Goal: Information Seeking & Learning: Learn about a topic

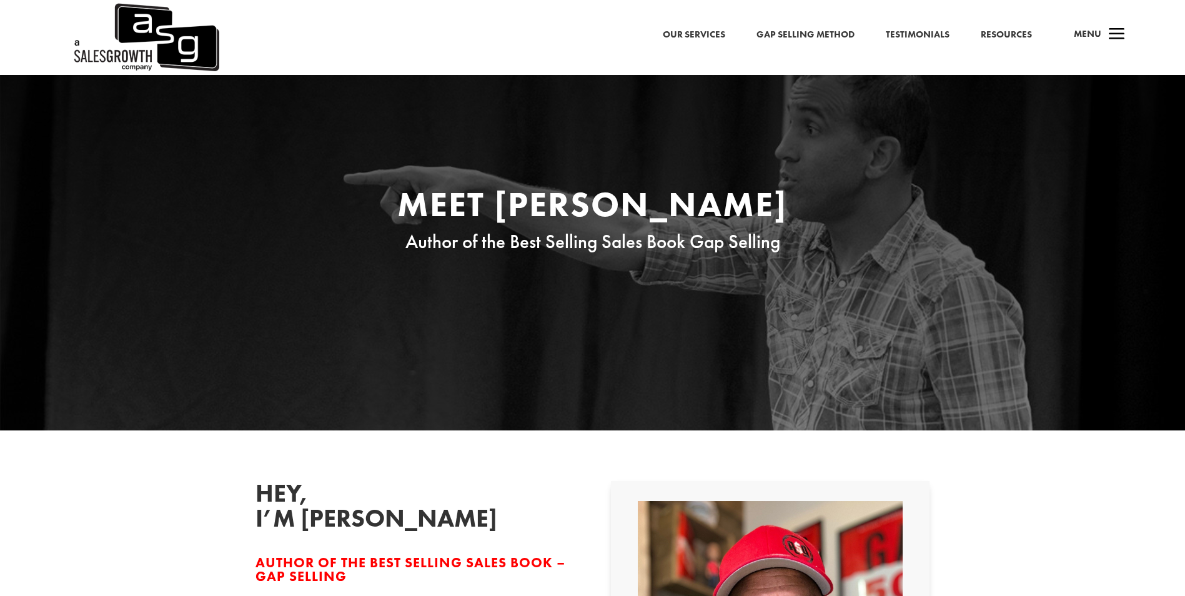
click at [800, 37] on link "Gap Selling Method" at bounding box center [805, 35] width 98 height 16
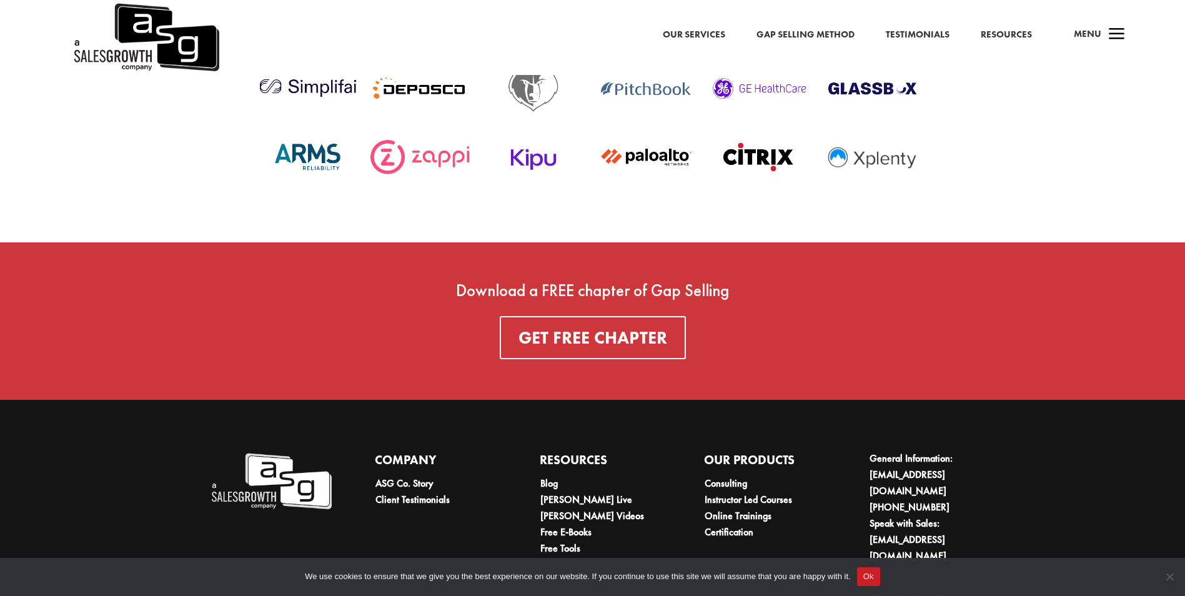
scroll to position [4582, 0]
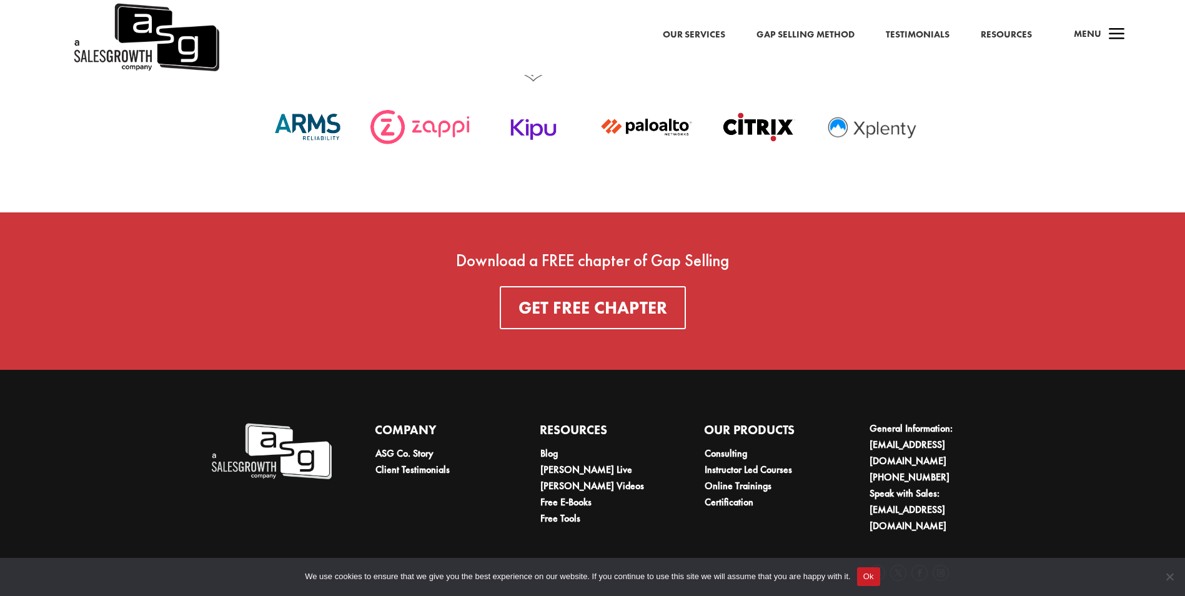
click at [999, 34] on link "Resources" at bounding box center [1006, 35] width 51 height 16
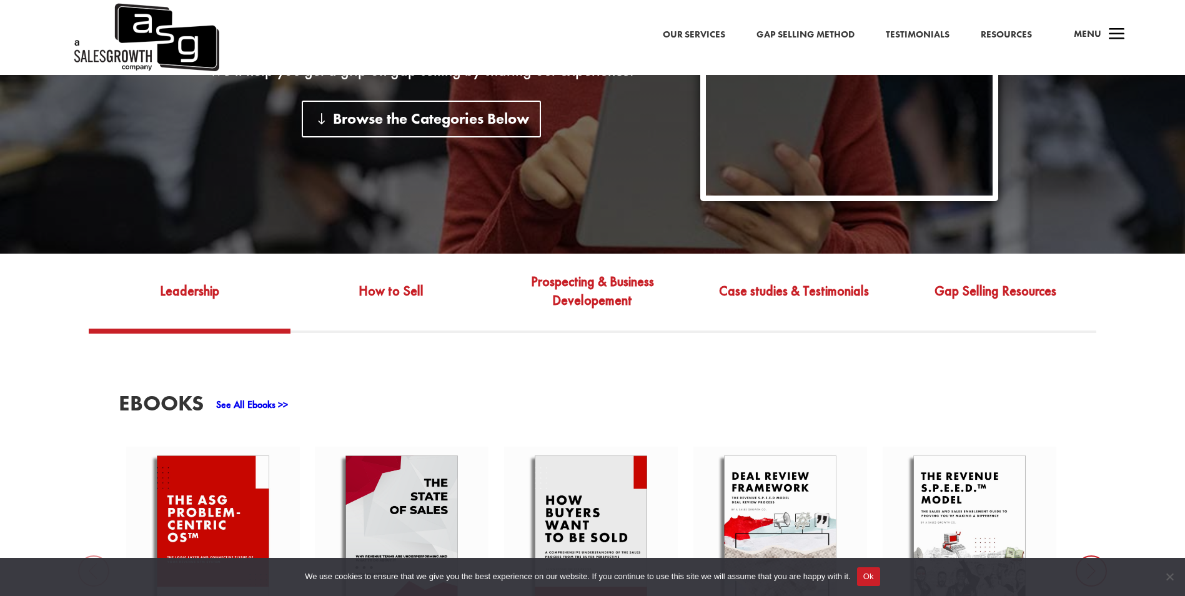
scroll to position [500, 0]
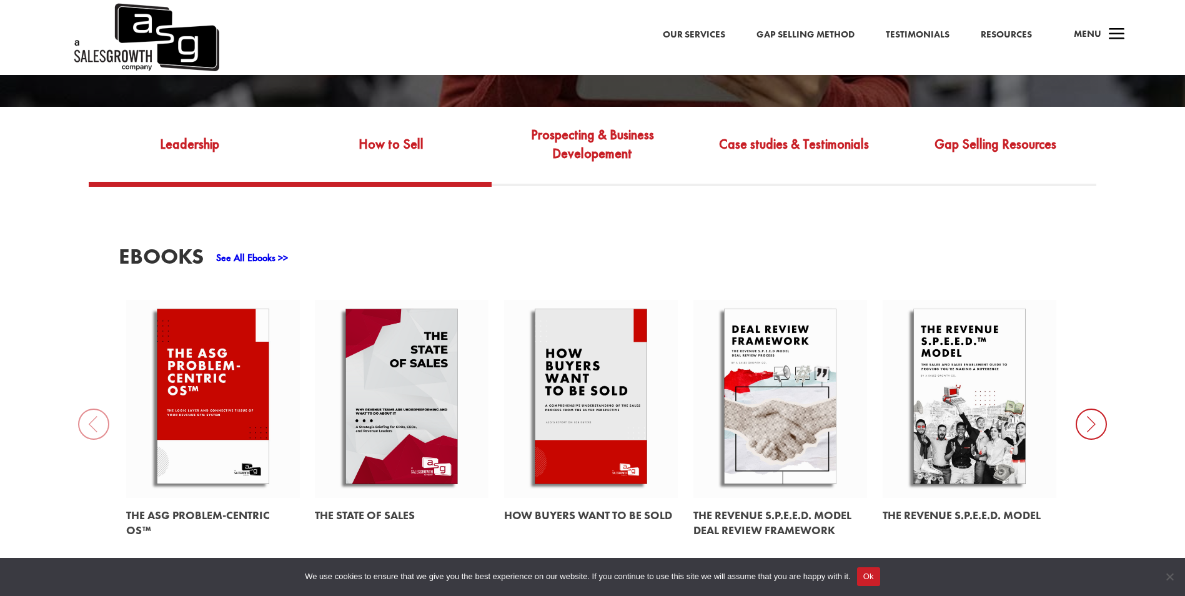
click at [420, 132] on link "How to Sell" at bounding box center [390, 153] width 201 height 59
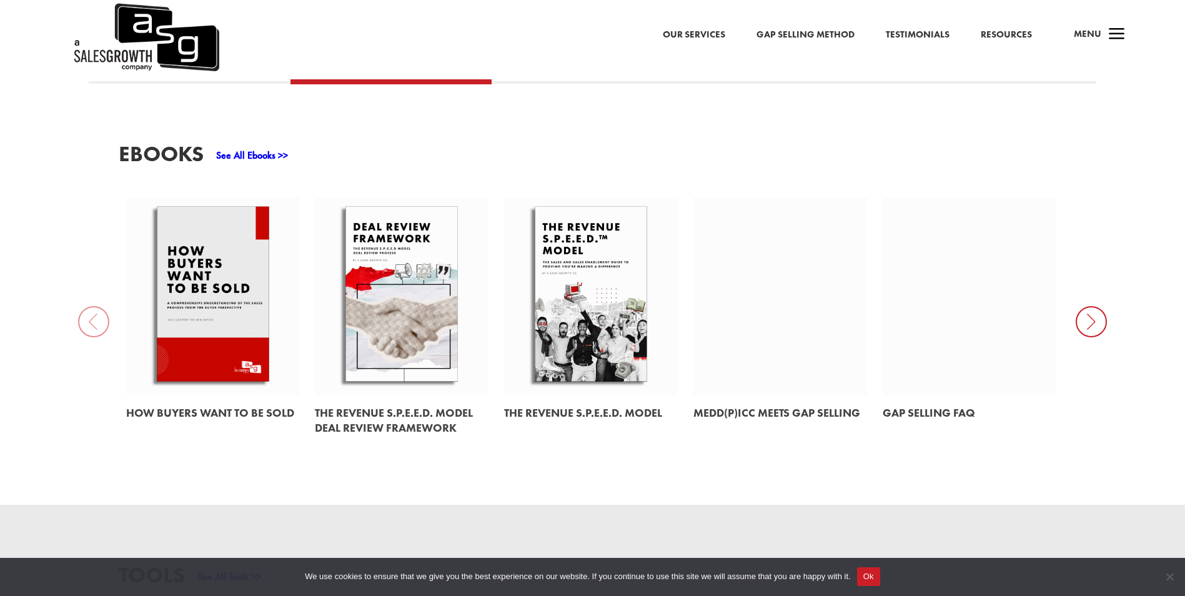
scroll to position [562, 0]
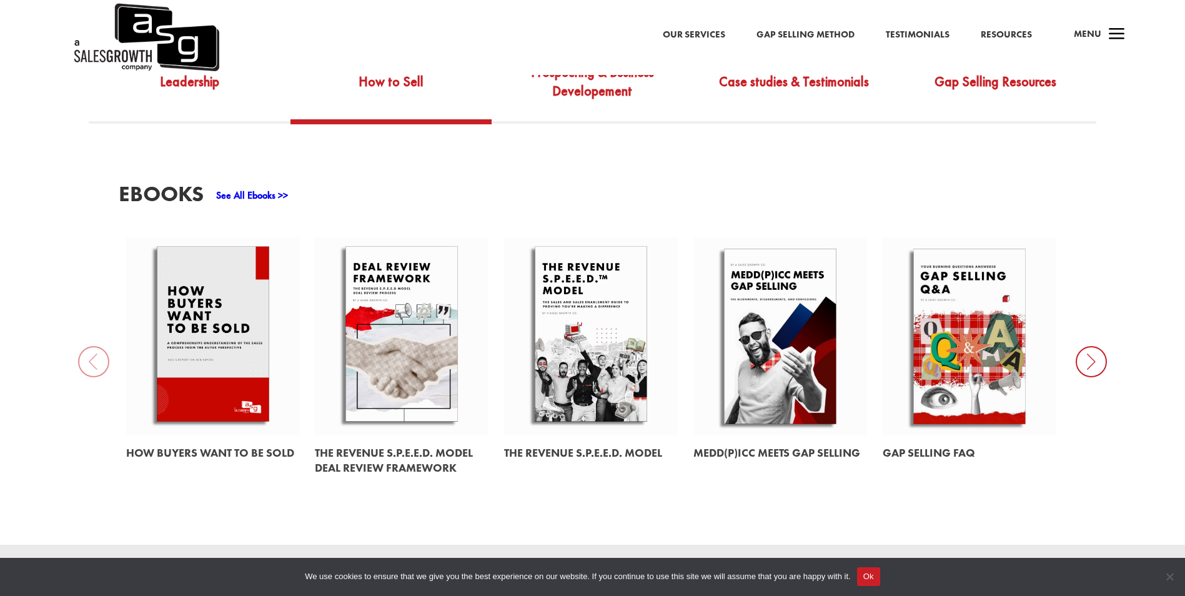
click at [1096, 351] on icon at bounding box center [1091, 361] width 31 height 31
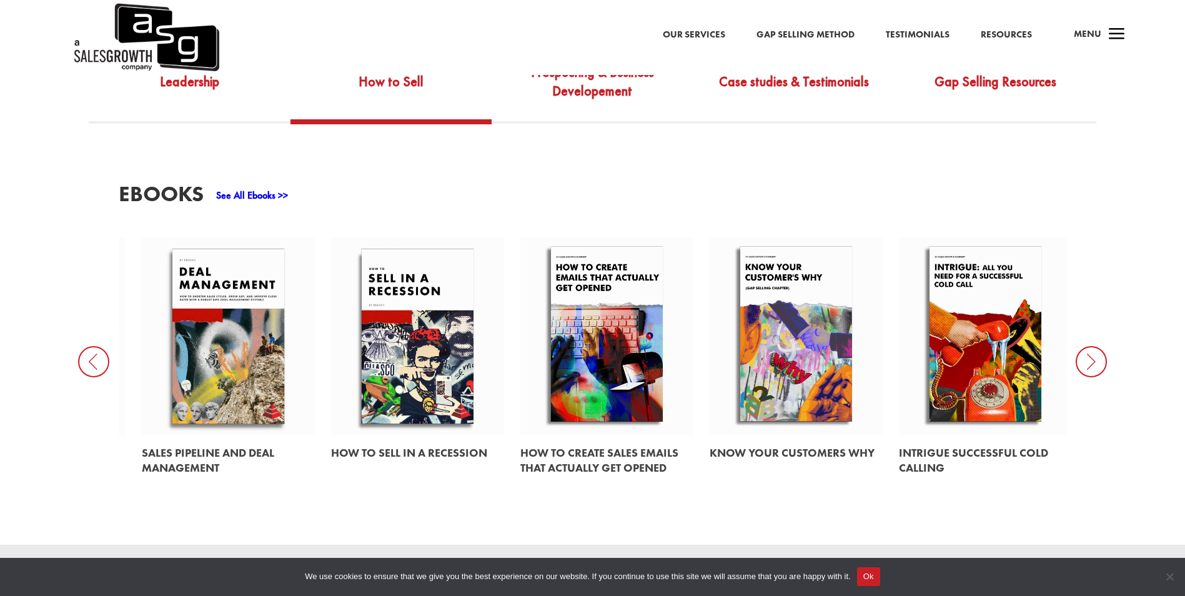
click at [1093, 350] on icon at bounding box center [1091, 361] width 31 height 31
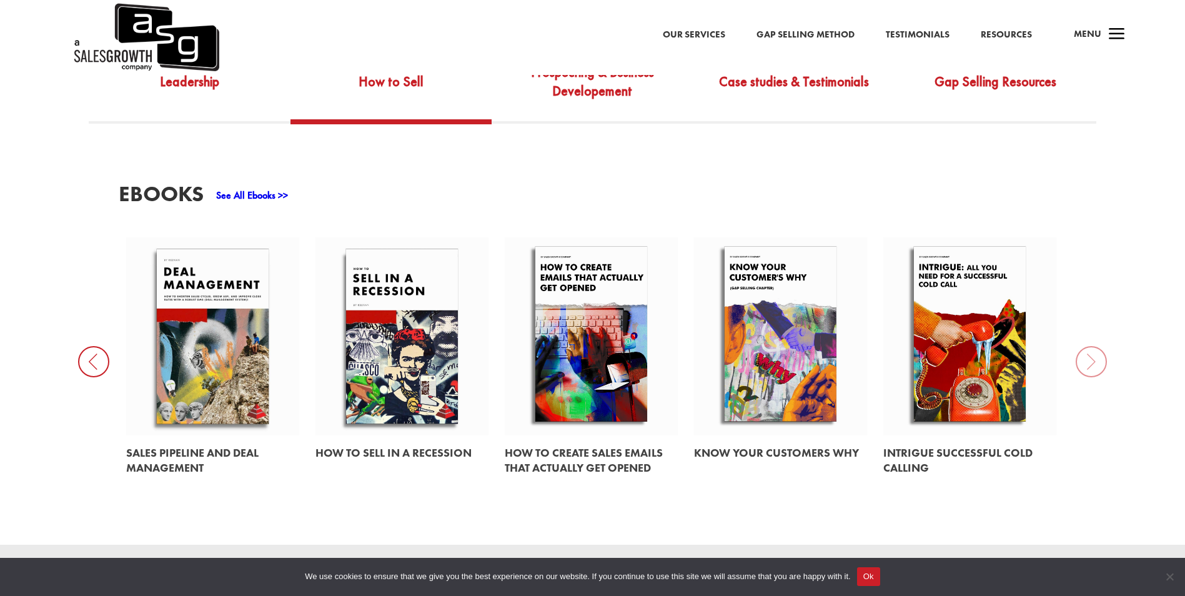
click at [415, 336] on link at bounding box center [402, 336] width 174 height 198
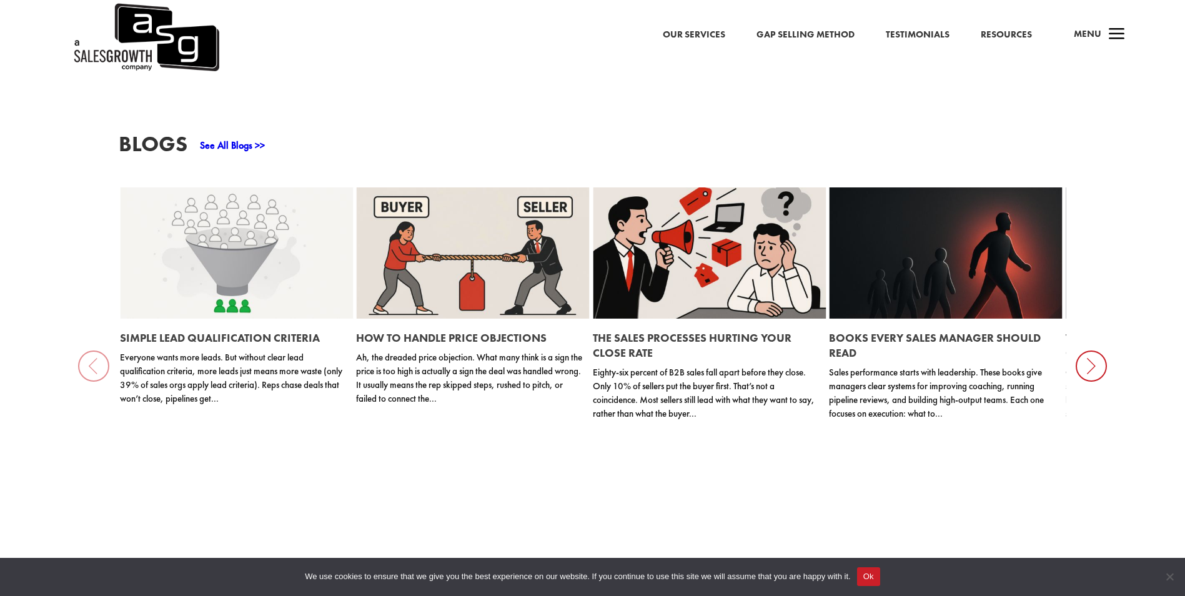
scroll to position [1499, 0]
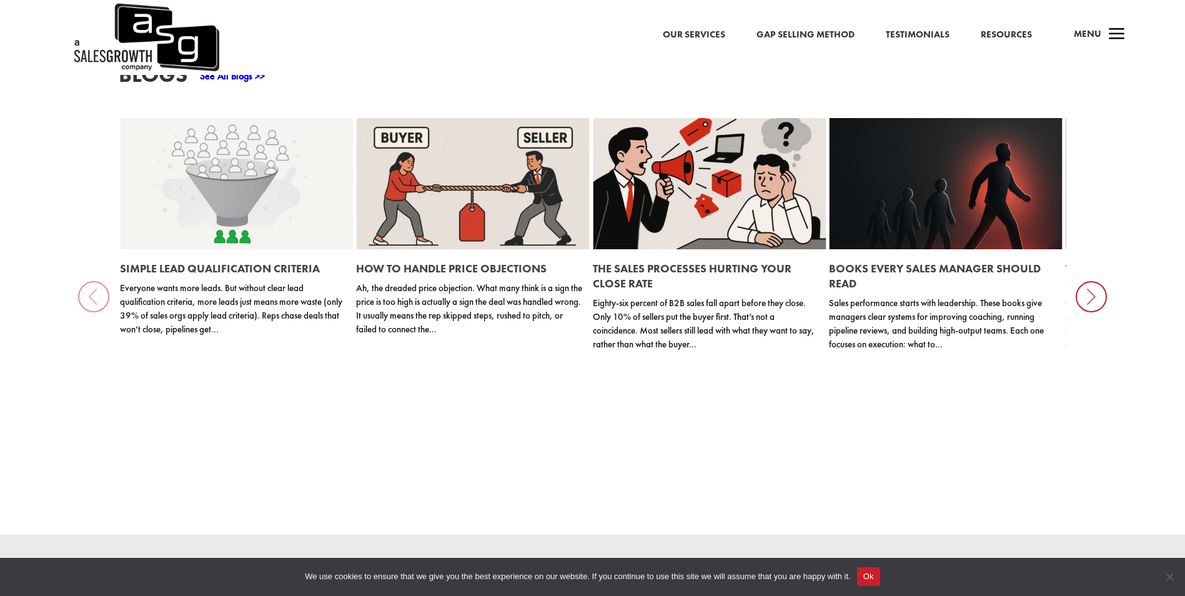
click at [473, 268] on h2 "How to Handle Price Objections" at bounding box center [469, 268] width 226 height 25
click at [442, 261] on link "How to Handle Price Objections" at bounding box center [451, 268] width 191 height 14
click at [231, 261] on link "Simple Lead Qualification Criteria" at bounding box center [220, 268] width 200 height 14
click at [1099, 290] on icon at bounding box center [1091, 296] width 31 height 31
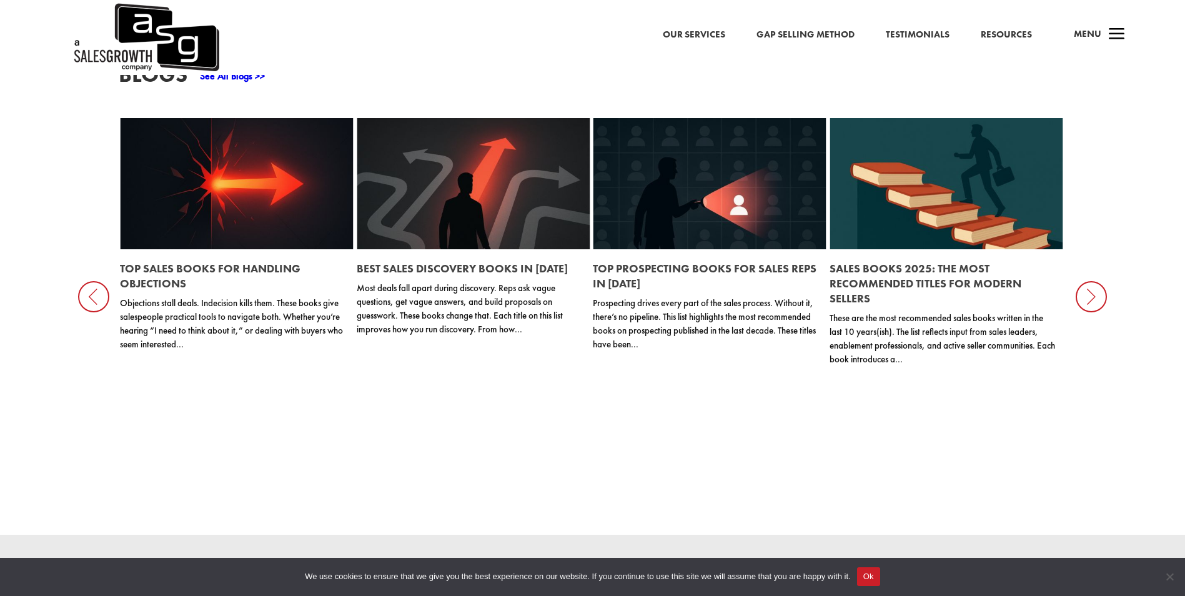
click at [1088, 289] on icon at bounding box center [1091, 296] width 31 height 31
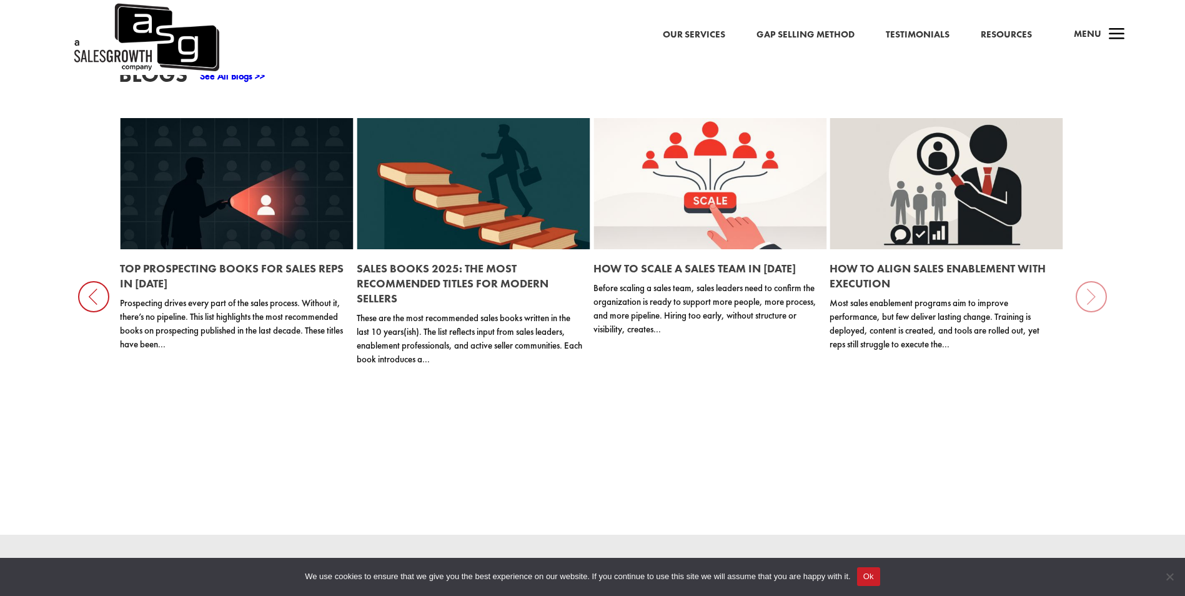
click at [1085, 289] on div "Blogs See All Blogs >> Simple Lead Qualification Criteria Everyone wants more l…" at bounding box center [592, 269] width 1185 height 530
click at [244, 264] on link "Top Prospecting Books for Sales Reps in 2025" at bounding box center [232, 275] width 224 height 29
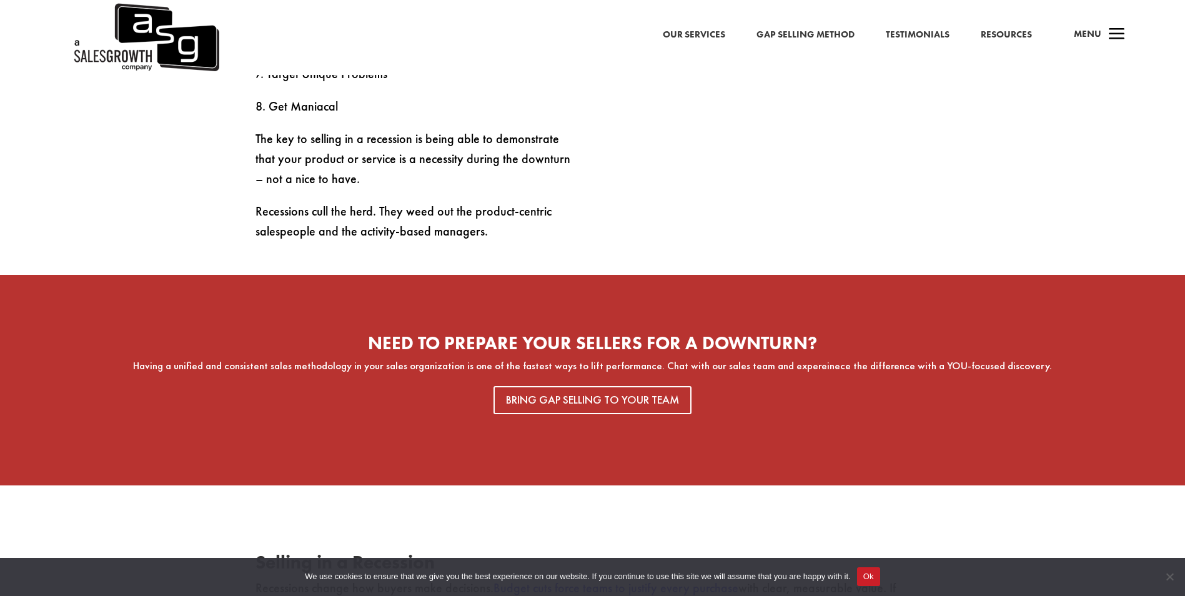
scroll to position [937, 0]
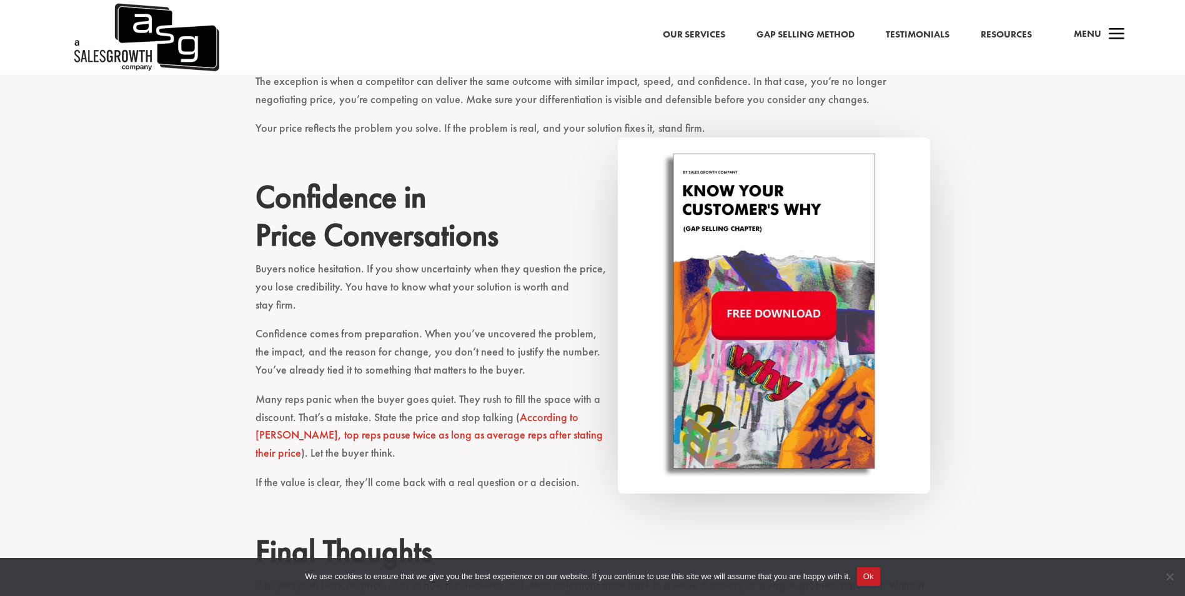
scroll to position [1562, 0]
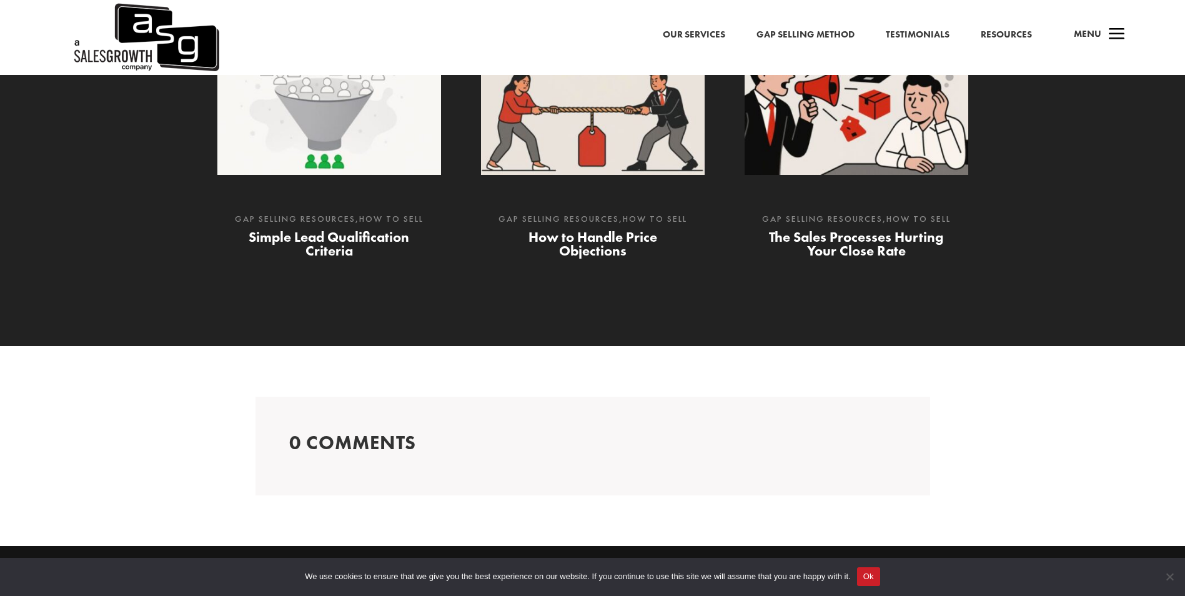
scroll to position [1716, 0]
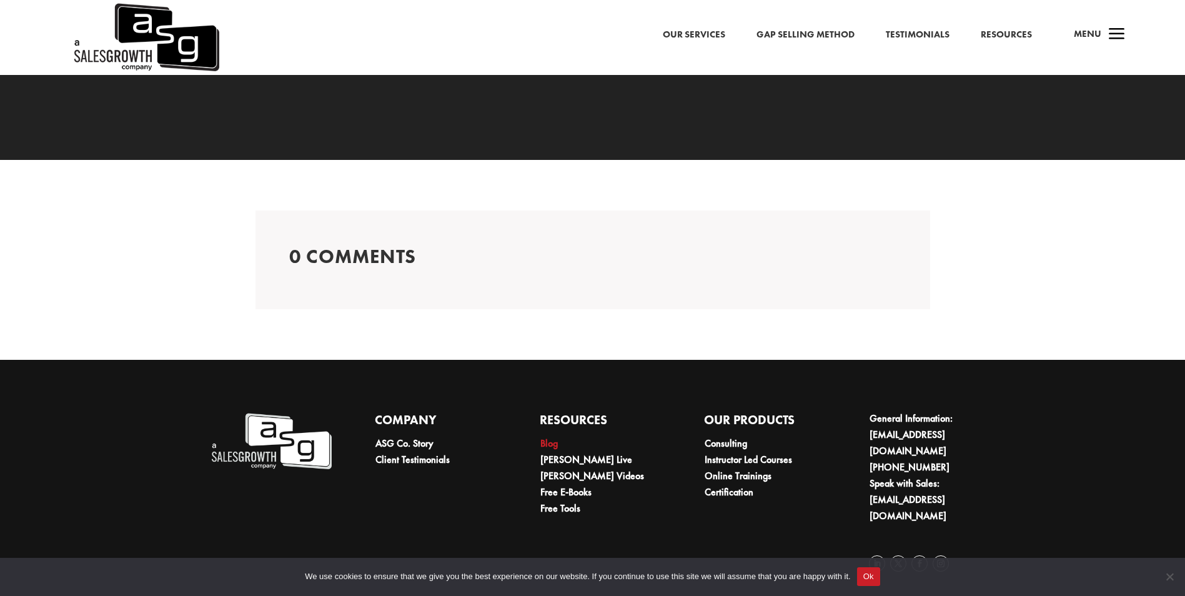
click at [548, 444] on link "Blog" at bounding box center [548, 443] width 17 height 13
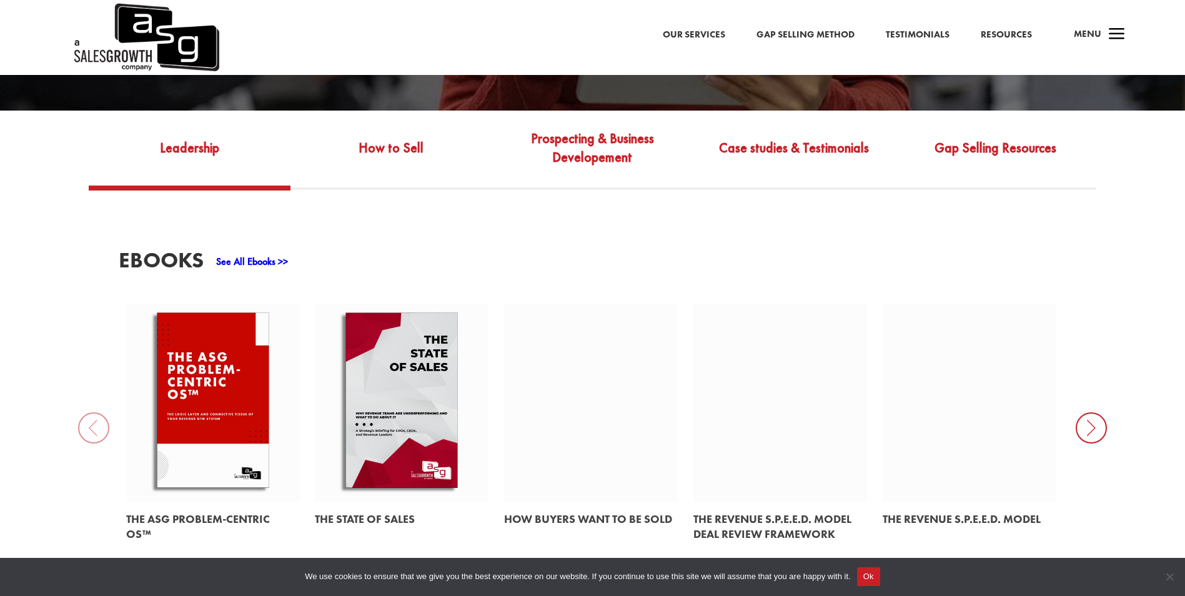
scroll to position [500, 0]
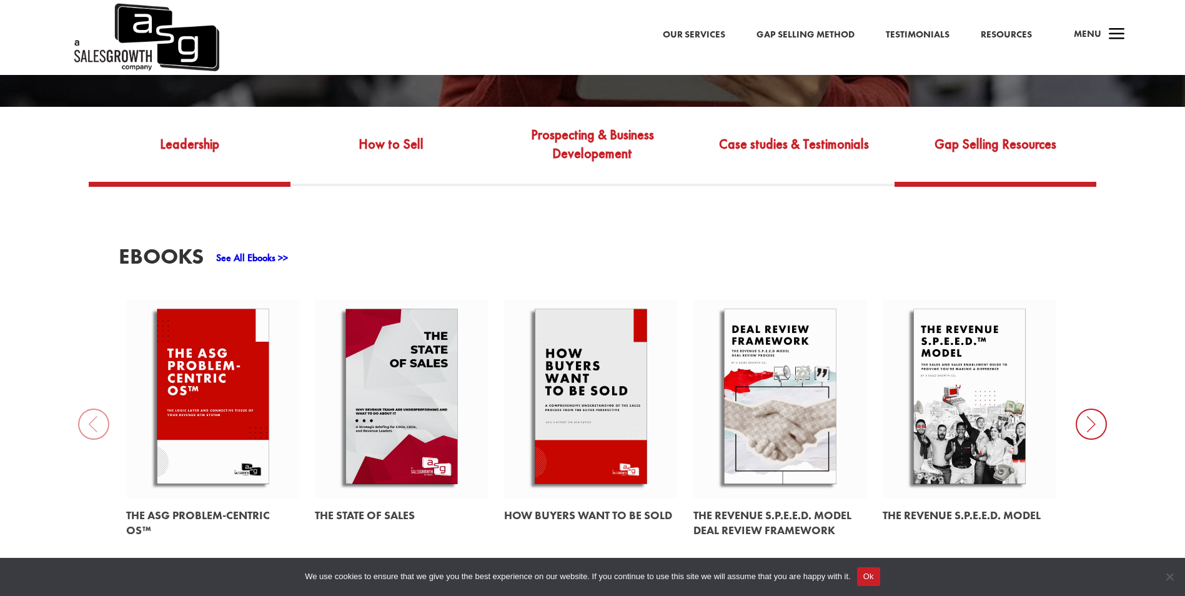
click at [984, 137] on link "Gap Selling Resources" at bounding box center [995, 153] width 201 height 59
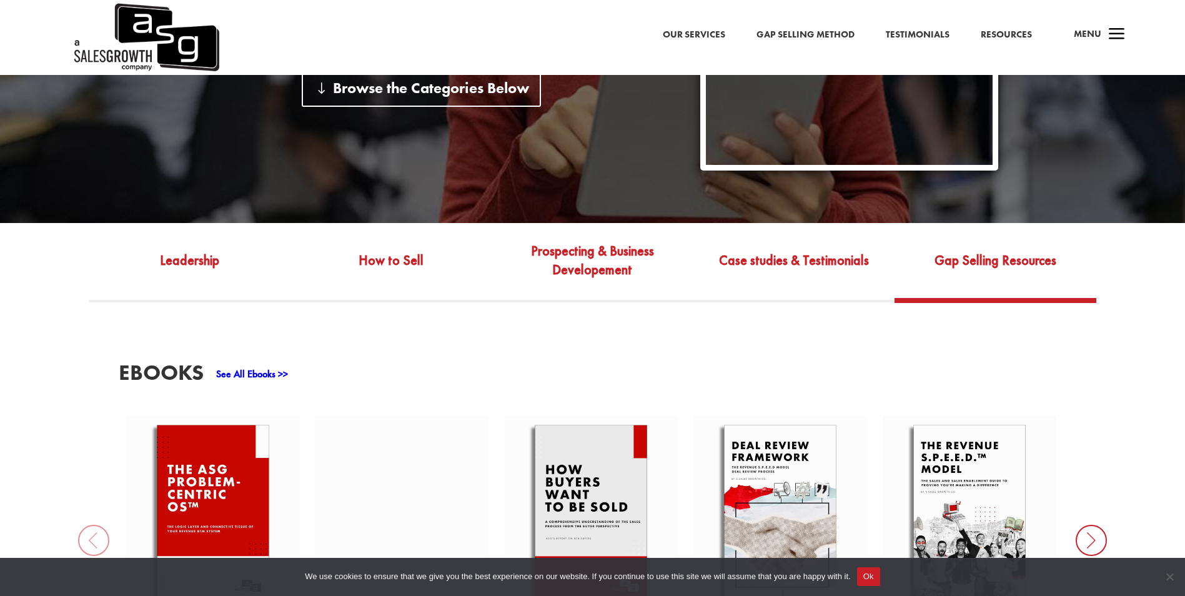
scroll to position [375, 0]
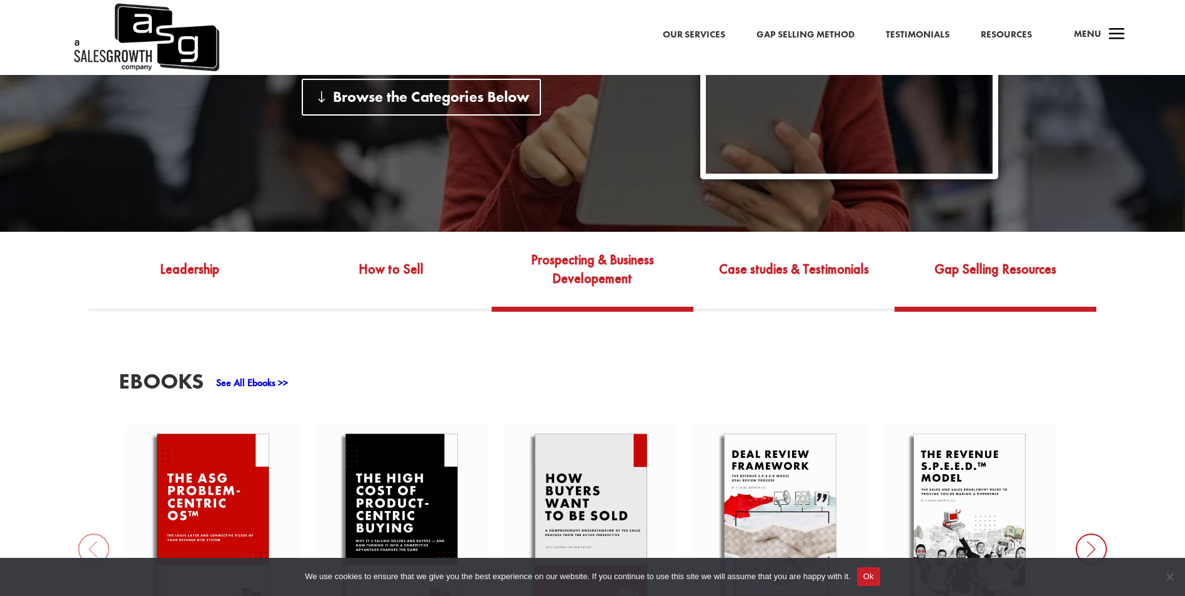
click at [601, 264] on link "Prospecting & Business Developement" at bounding box center [592, 278] width 201 height 59
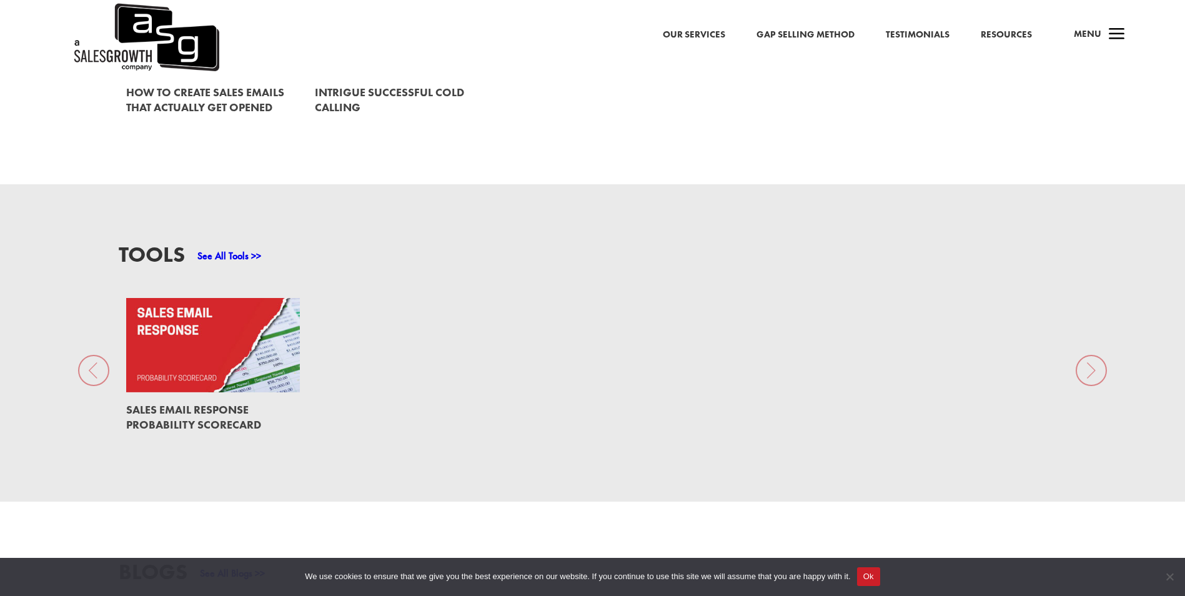
scroll to position [588, 0]
